Goal: Task Accomplishment & Management: Manage account settings

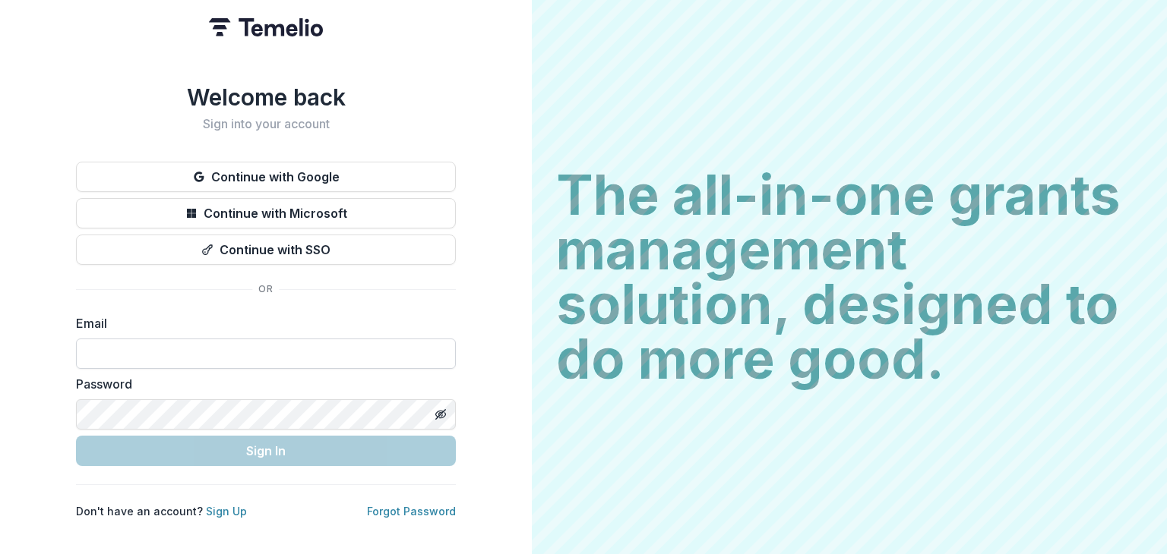
click at [195, 355] on input at bounding box center [266, 354] width 380 height 30
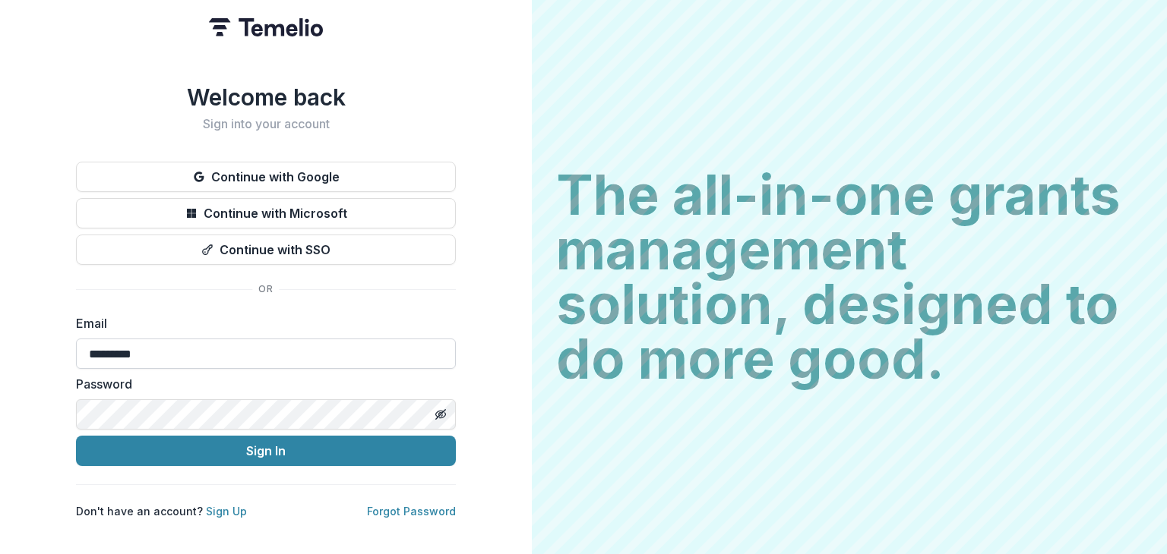
type input "**********"
click at [76, 436] on button "Sign In" at bounding box center [266, 451] width 380 height 30
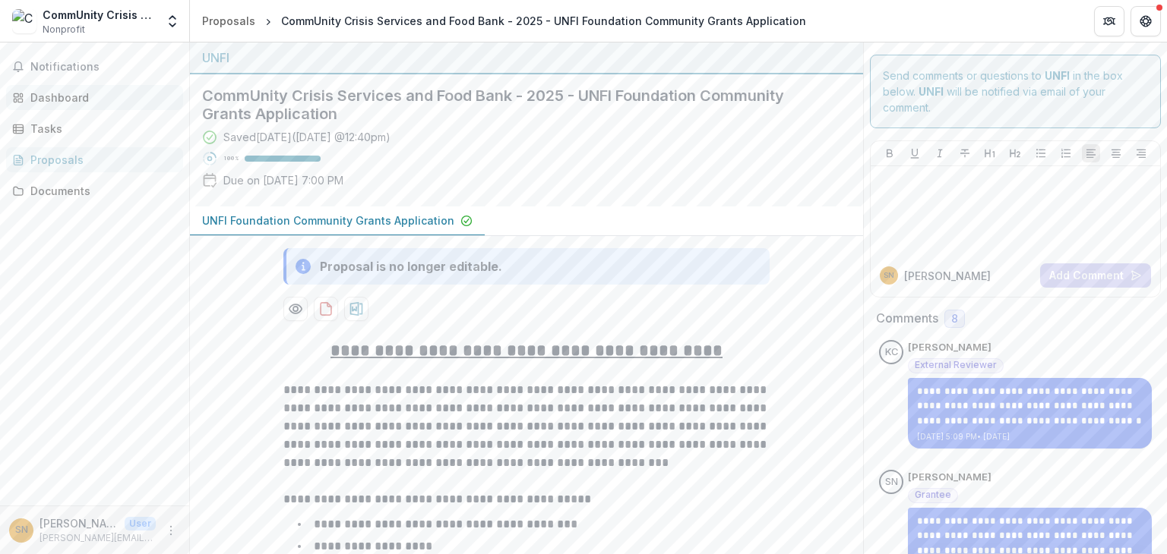
click at [90, 87] on link "Dashboard" at bounding box center [94, 97] width 177 height 25
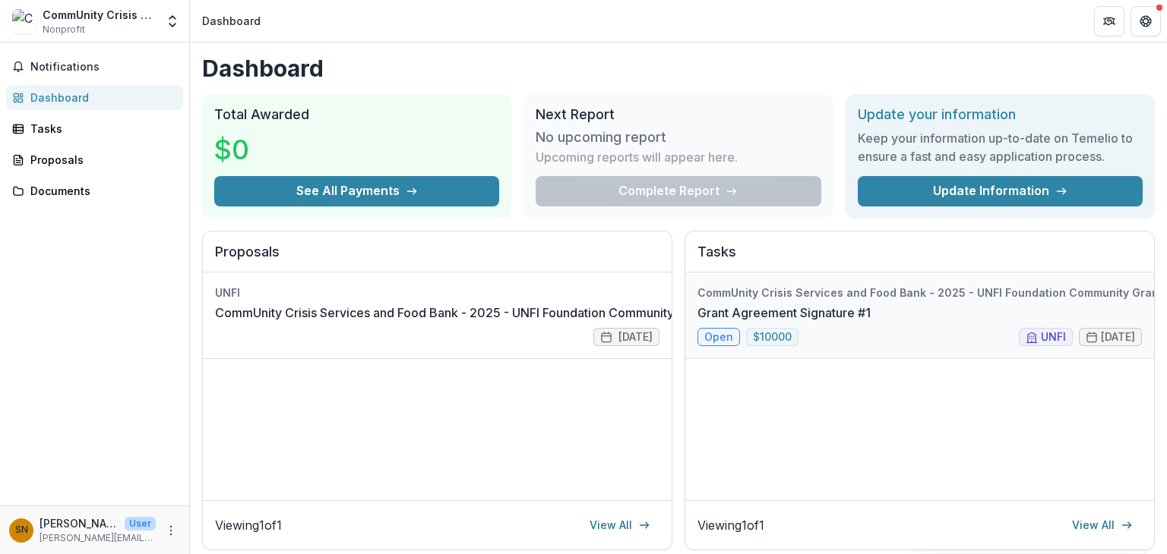
click at [835, 322] on link "Grant Agreement Signature #1" at bounding box center [783, 313] width 173 height 18
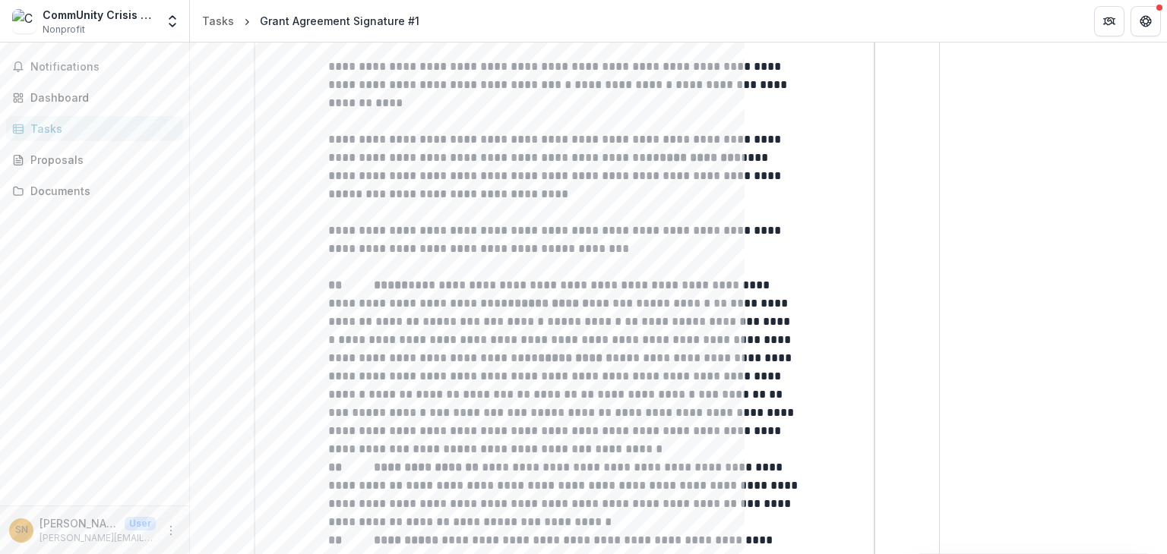
scroll to position [1367, 0]
